Goal: Transaction & Acquisition: Purchase product/service

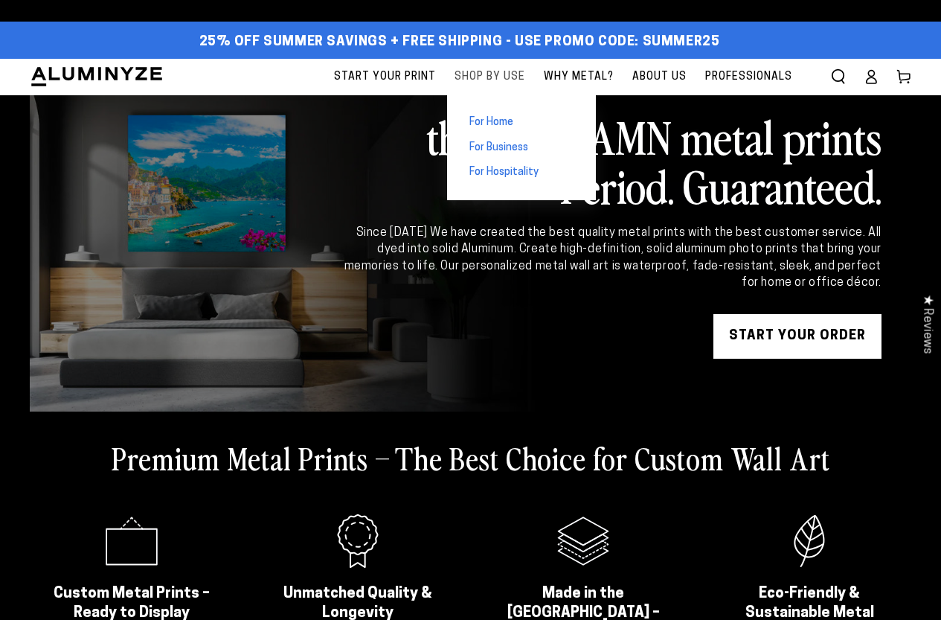
click at [482, 83] on span "Shop By Use" at bounding box center [490, 77] width 71 height 19
click at [502, 124] on span "For Home" at bounding box center [491, 122] width 44 height 15
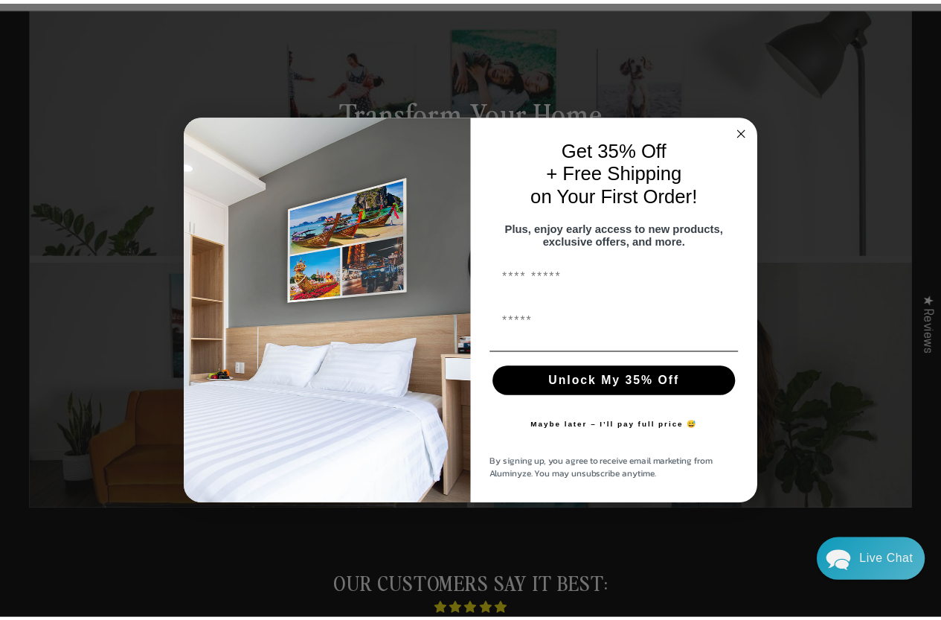
scroll to position [83, 0]
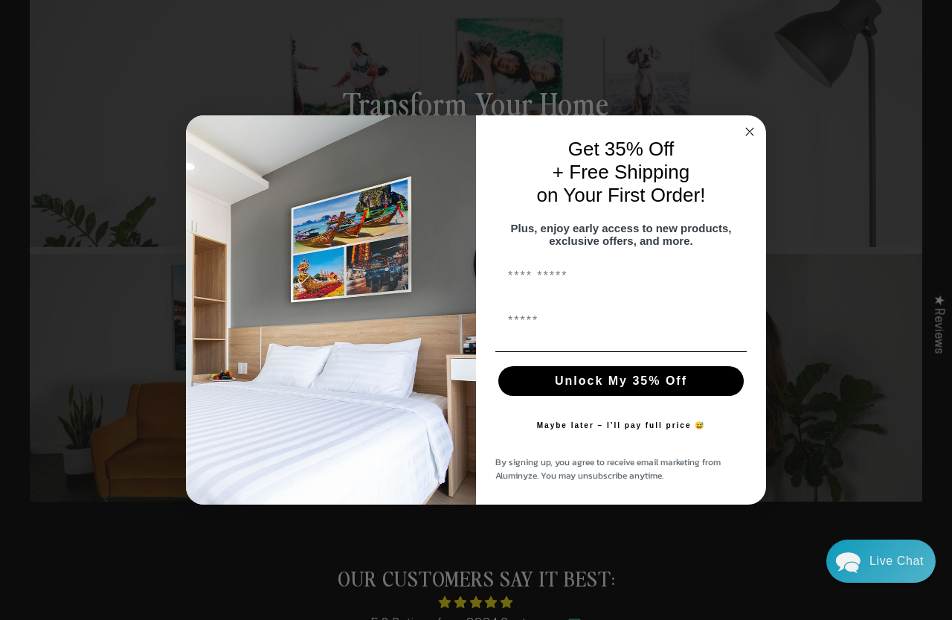
click at [596, 433] on button "Maybe later – I’ll pay full price 😅" at bounding box center [622, 426] width 184 height 30
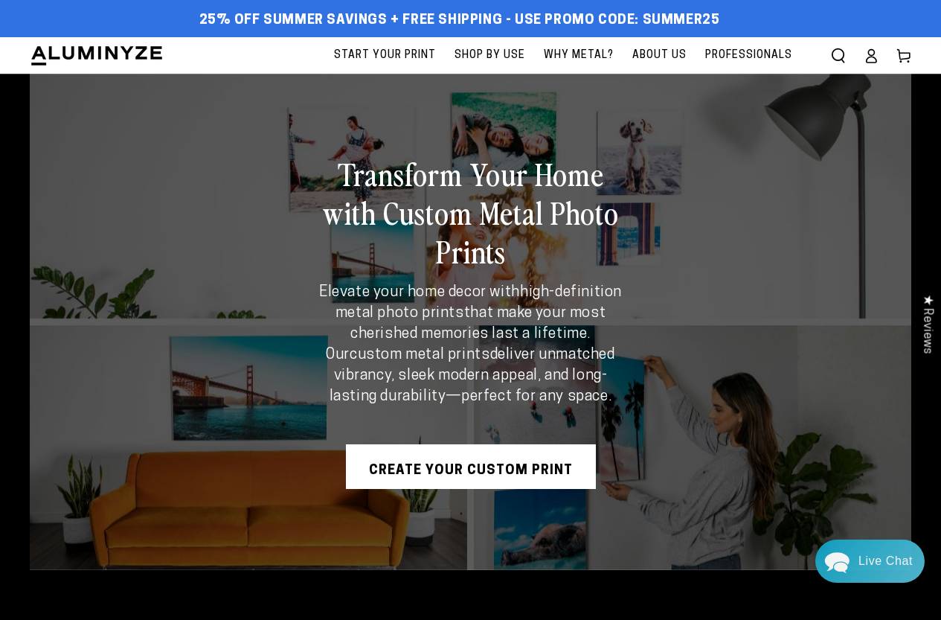
scroll to position [0, 0]
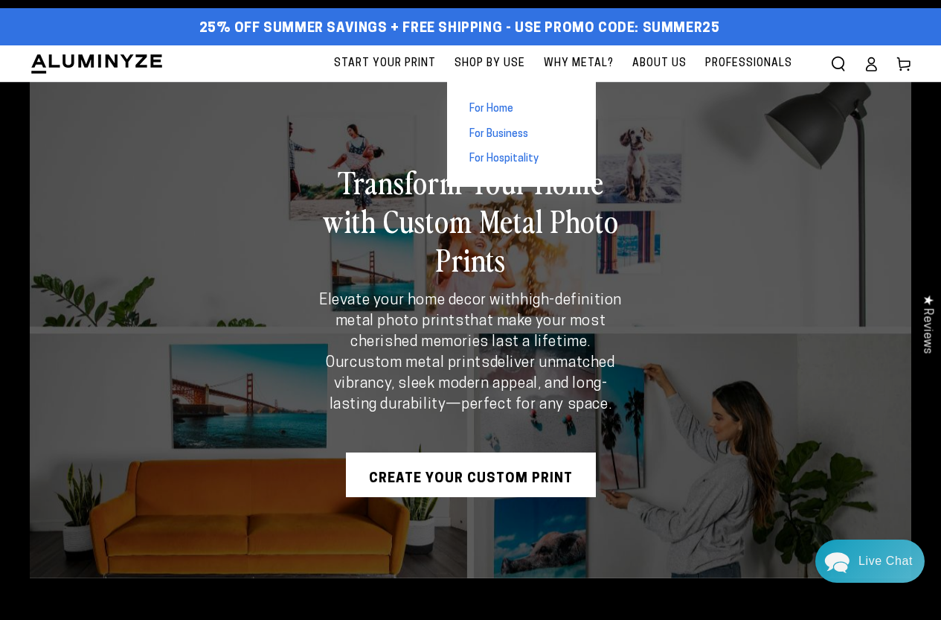
click at [497, 122] on link "For Business" at bounding box center [521, 134] width 149 height 25
click at [503, 127] on span "For Business" at bounding box center [498, 134] width 59 height 15
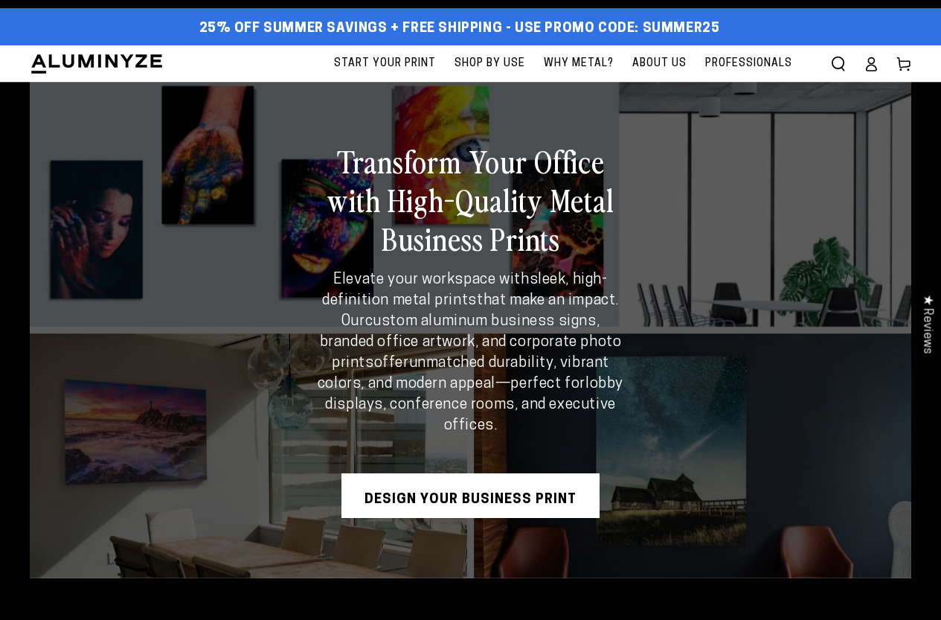
click at [910, 69] on icon at bounding box center [904, 64] width 15 height 15
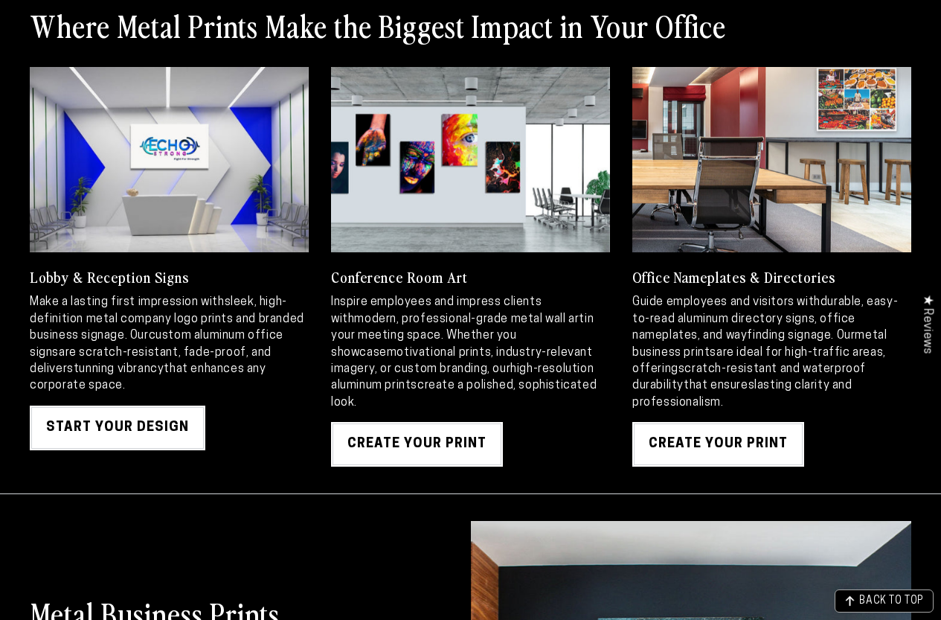
scroll to position [1637, 0]
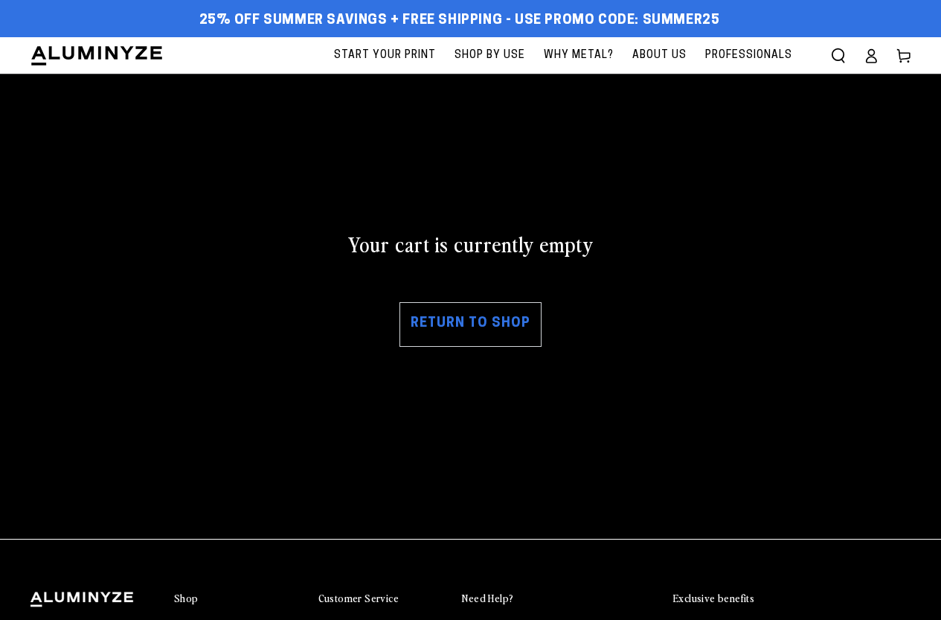
click at [481, 344] on link "Return to shop" at bounding box center [471, 324] width 142 height 45
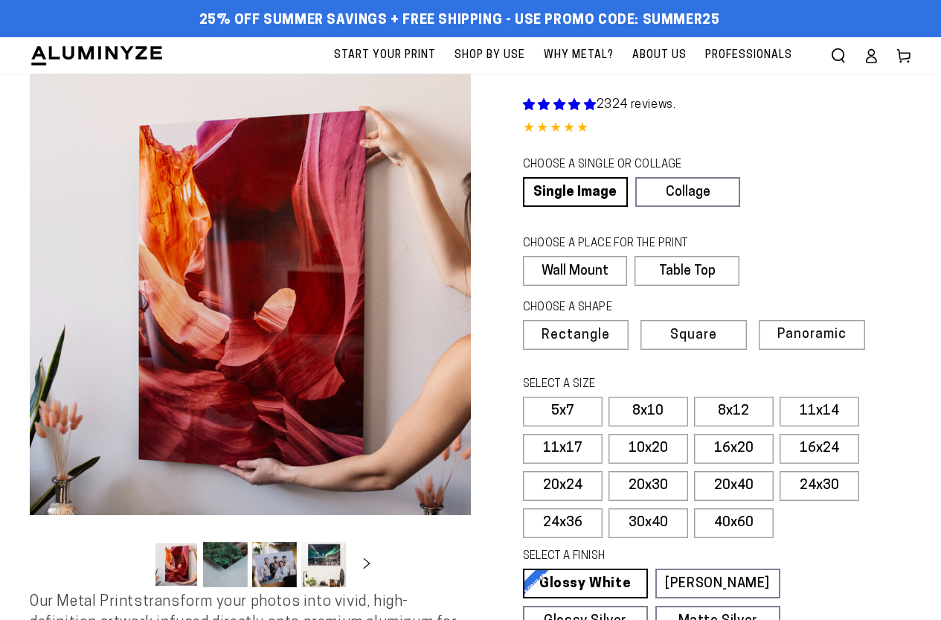
scroll to position [298, 0]
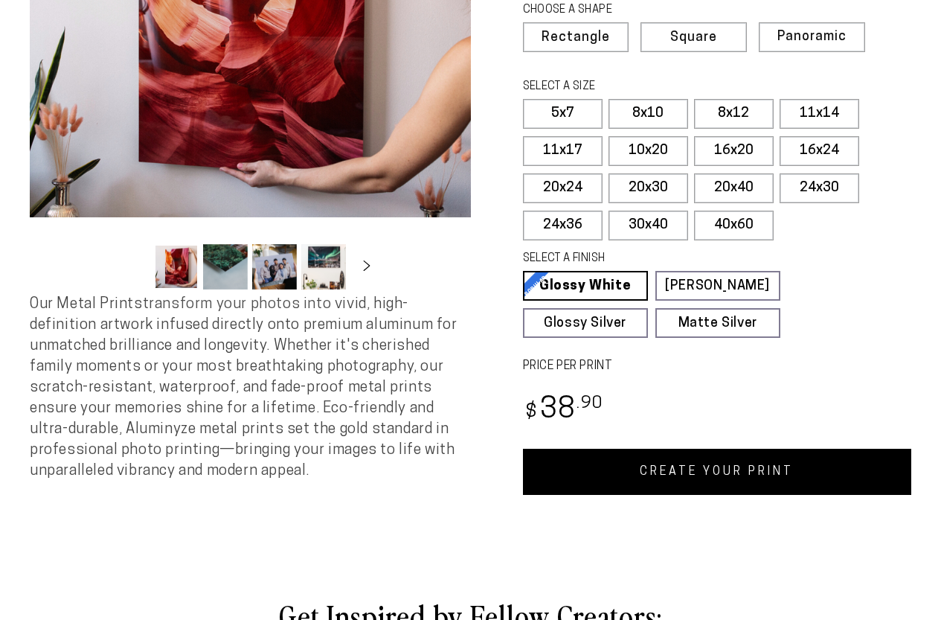
click at [628, 458] on link "CREATE YOUR PRINT" at bounding box center [717, 472] width 389 height 46
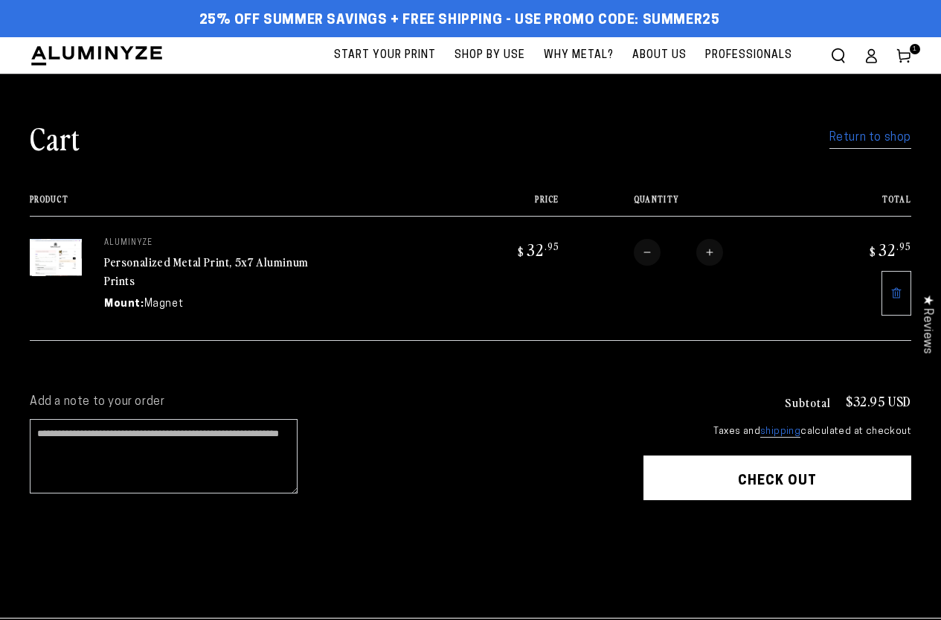
click at [838, 471] on button "Check out" at bounding box center [778, 477] width 268 height 45
